Goal: Find specific page/section: Find specific page/section

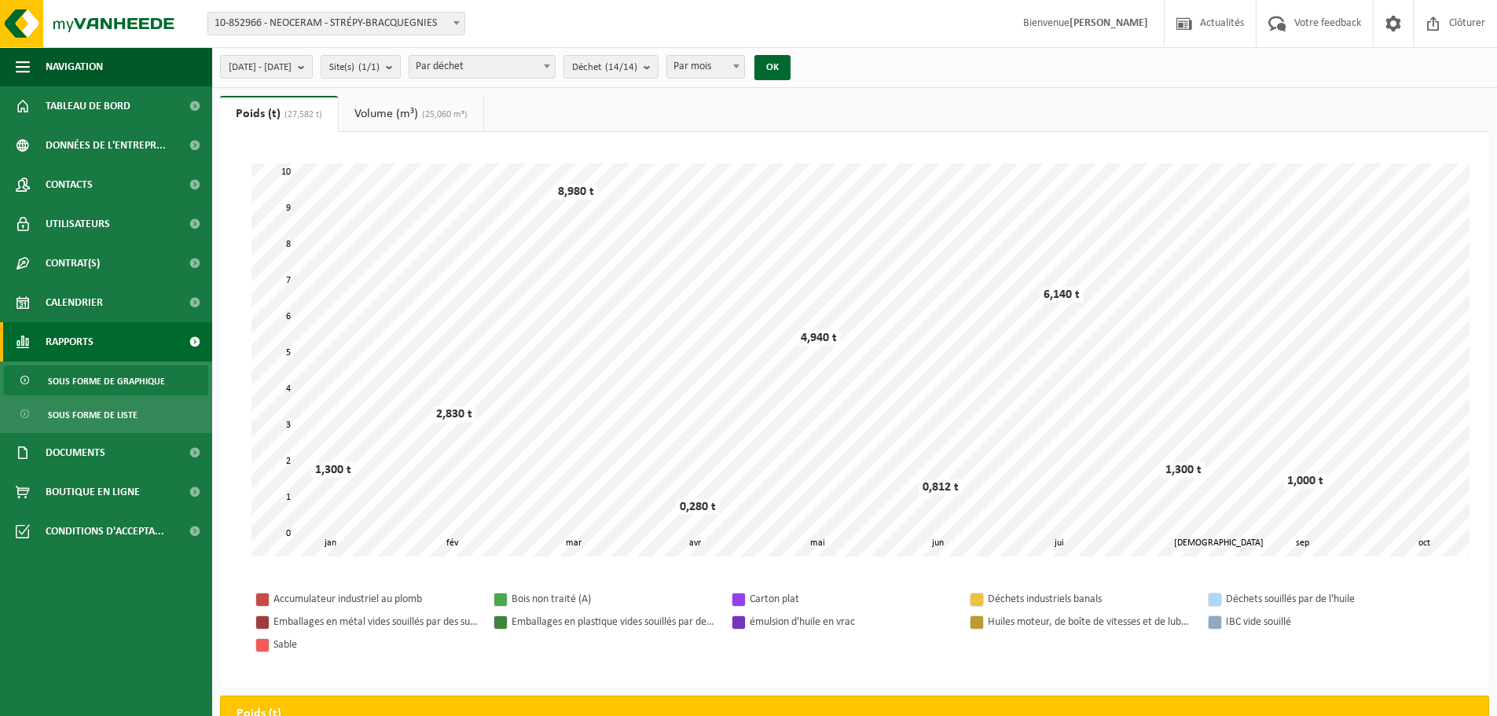
click at [420, 109] on link "Volume (m³) (25,060 m³)" at bounding box center [411, 114] width 145 height 36
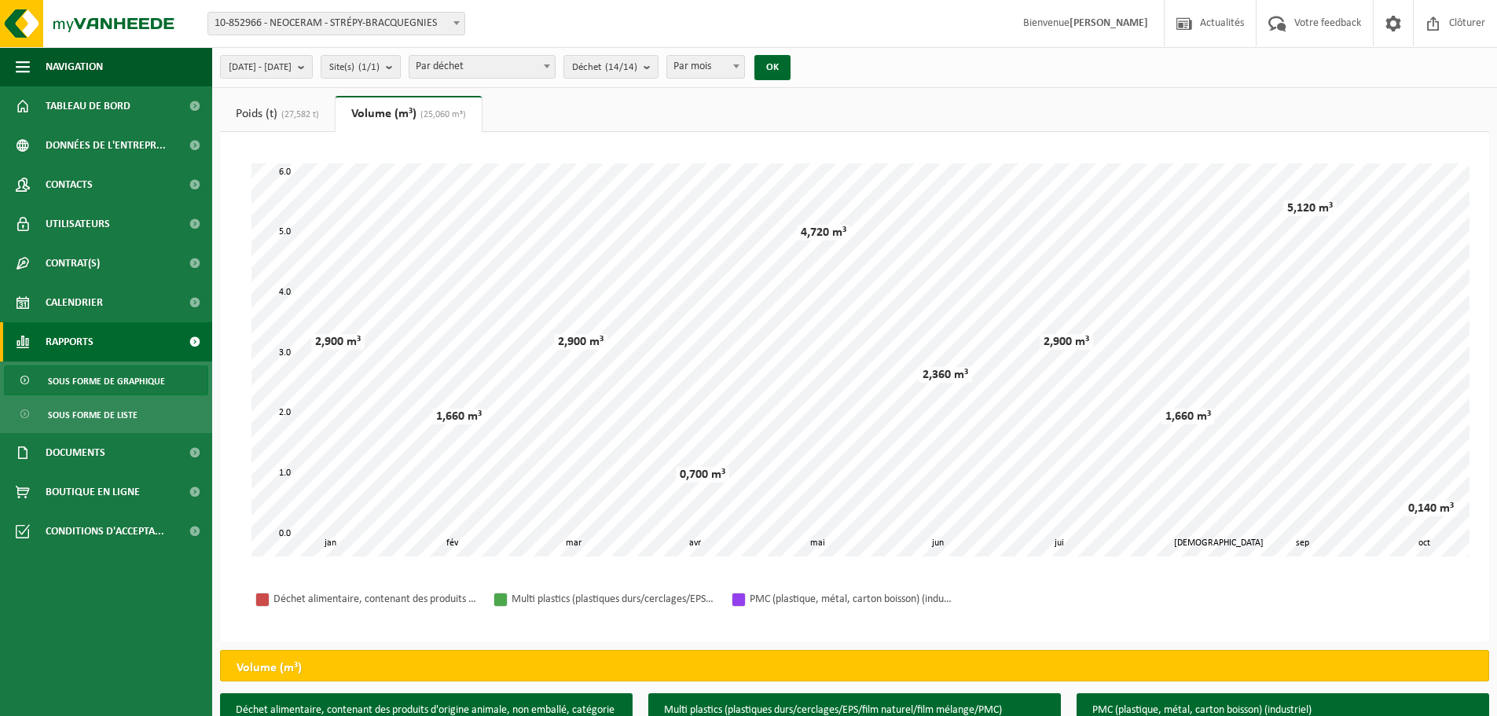
click at [319, 112] on span "(27,582 t)" at bounding box center [298, 114] width 42 height 9
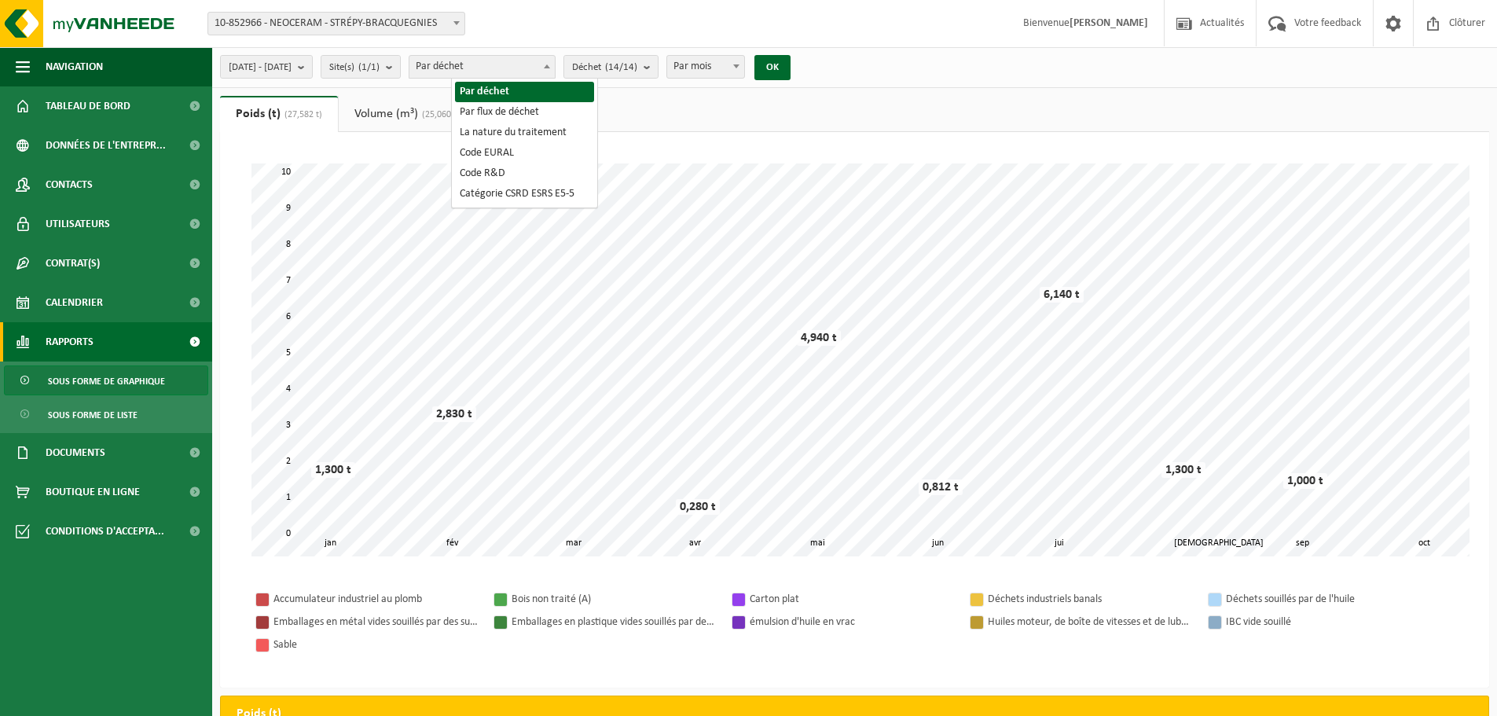
click at [548, 65] on span "Par déchet" at bounding box center [481, 67] width 145 height 22
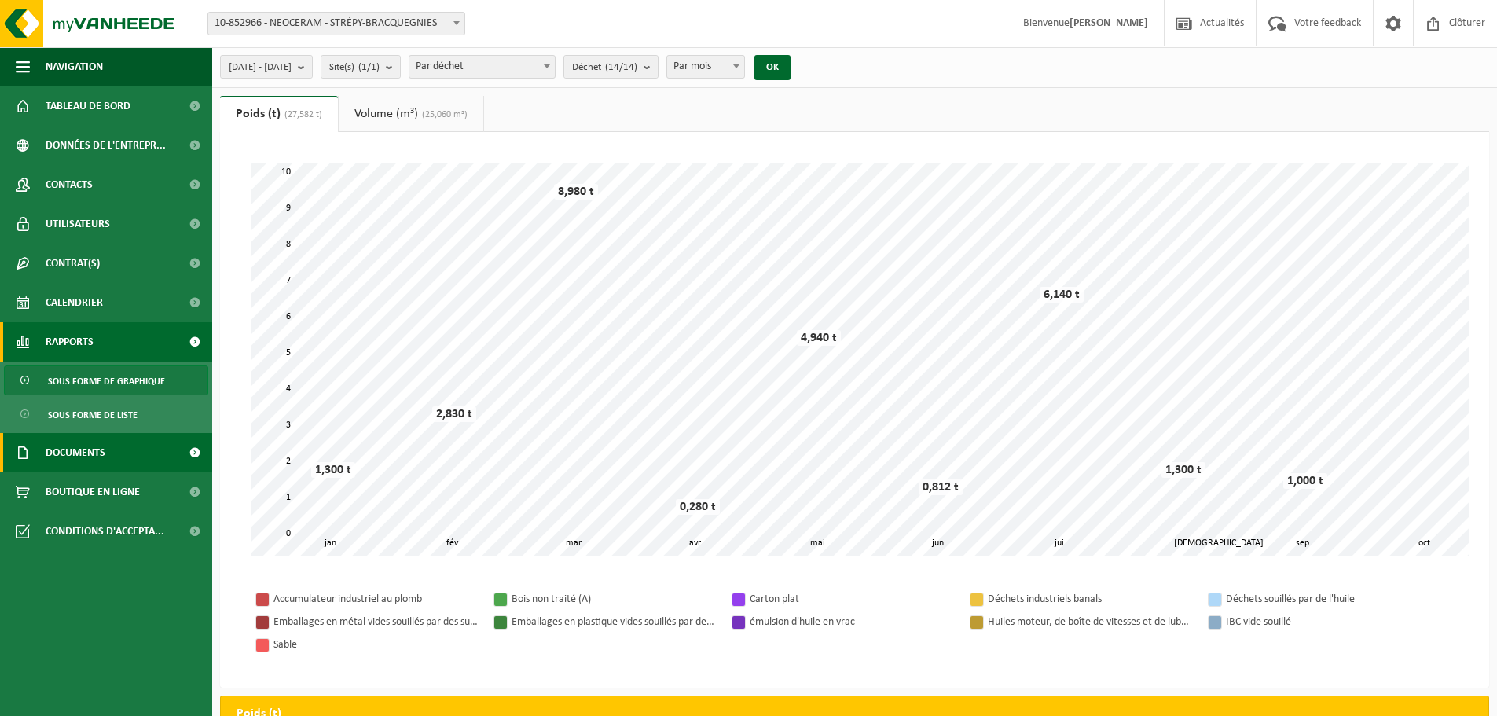
click at [75, 452] on span "Documents" at bounding box center [76, 452] width 60 height 39
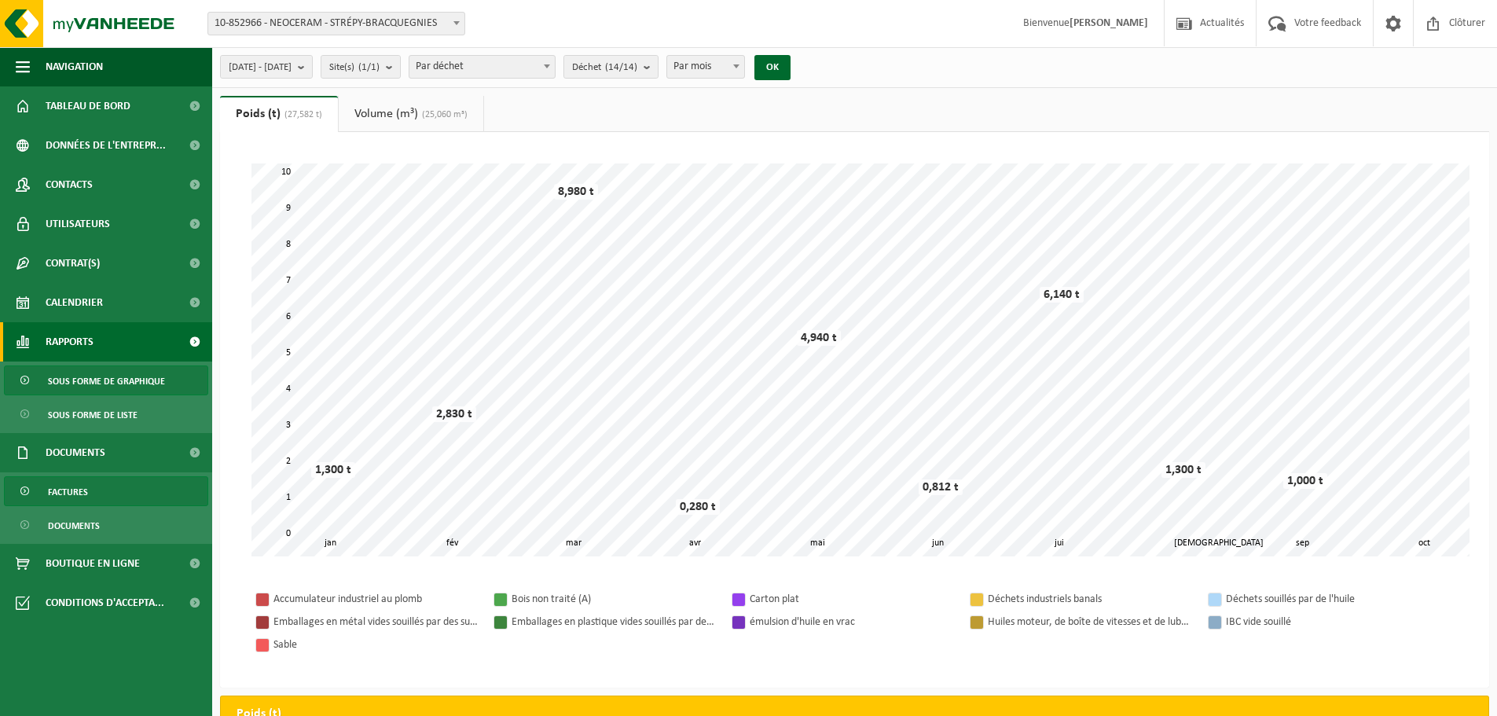
click at [78, 495] on span "Factures" at bounding box center [68, 492] width 40 height 30
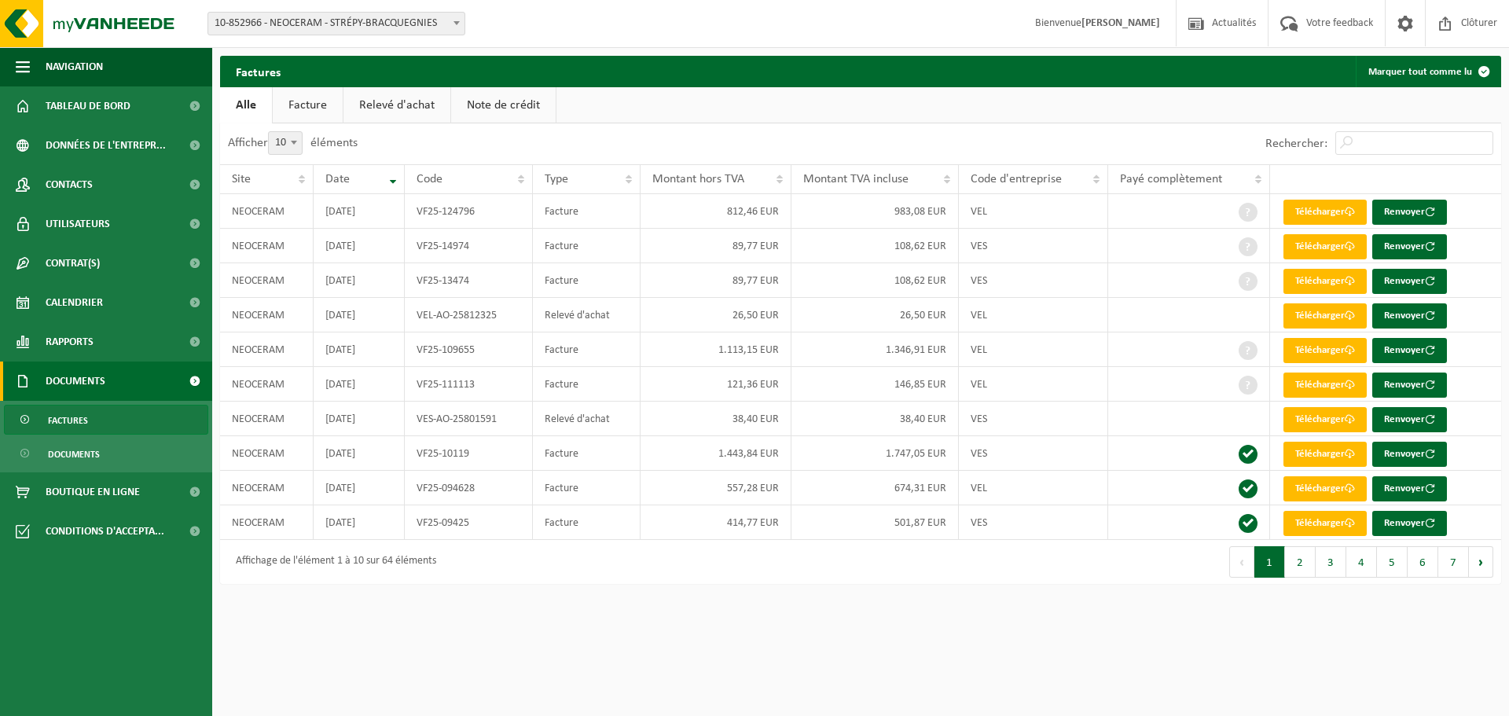
click at [315, 104] on link "Facture" at bounding box center [308, 105] width 70 height 36
